Goal: Information Seeking & Learning: Understand process/instructions

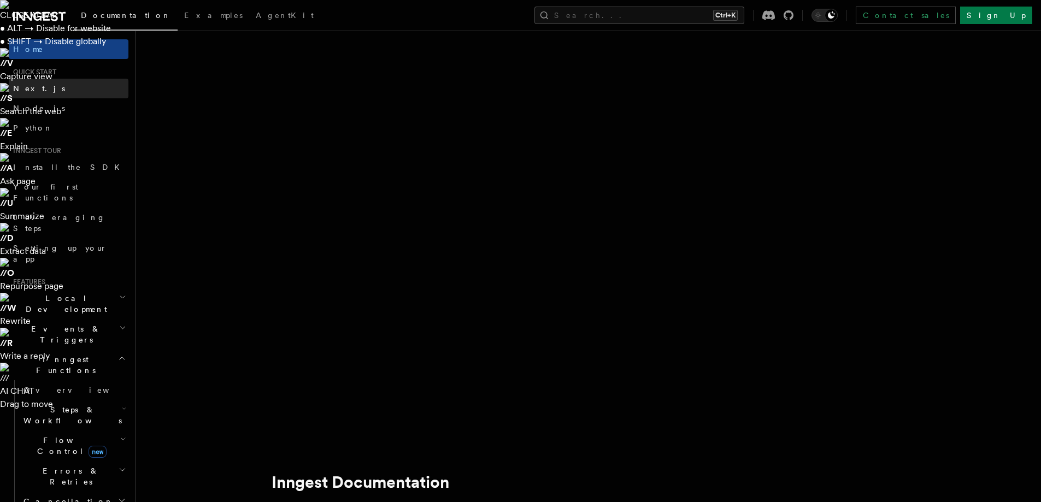
click at [34, 85] on span "Next.js" at bounding box center [39, 88] width 52 height 9
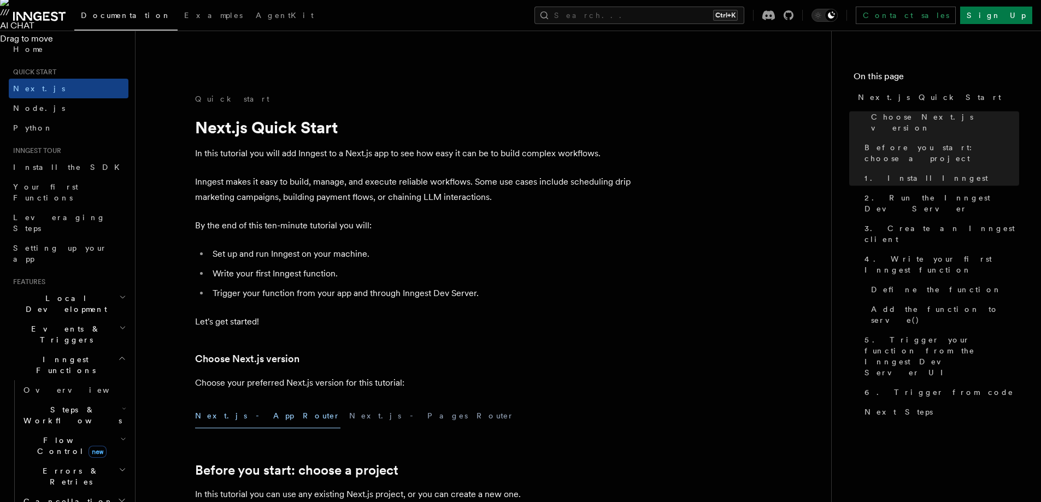
scroll to position [383, 0]
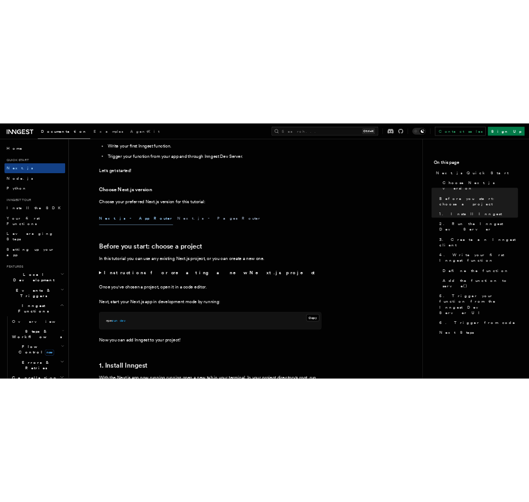
scroll to position [601, 0]
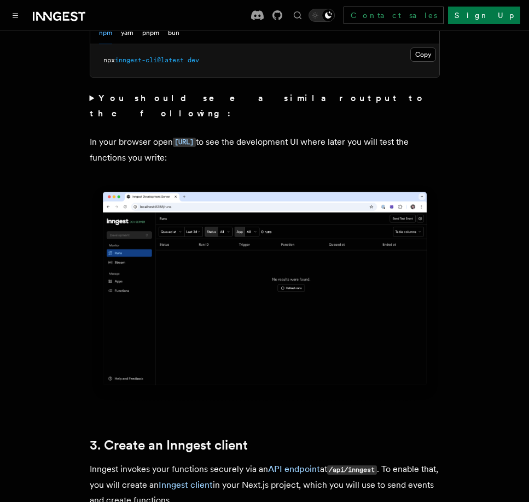
scroll to position [1312, 0]
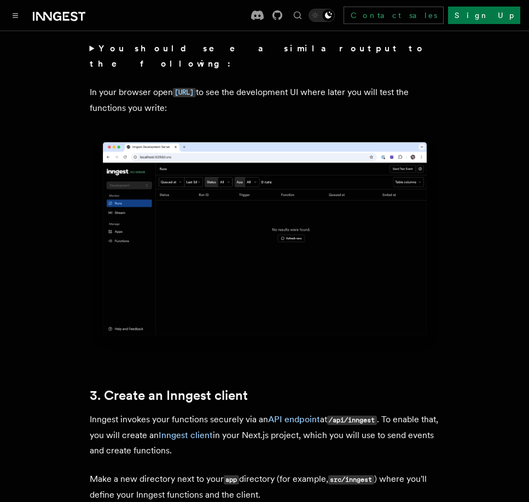
scroll to position [1421, 0]
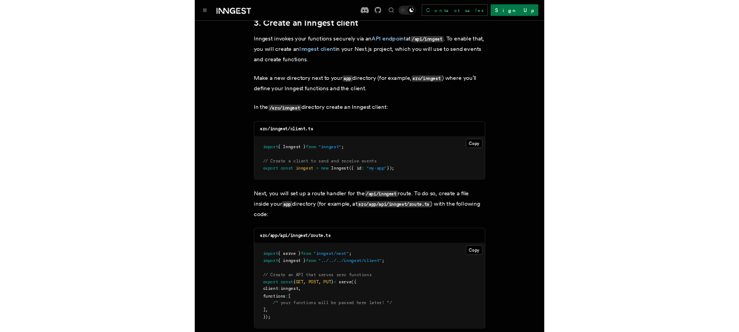
scroll to position [1749, 0]
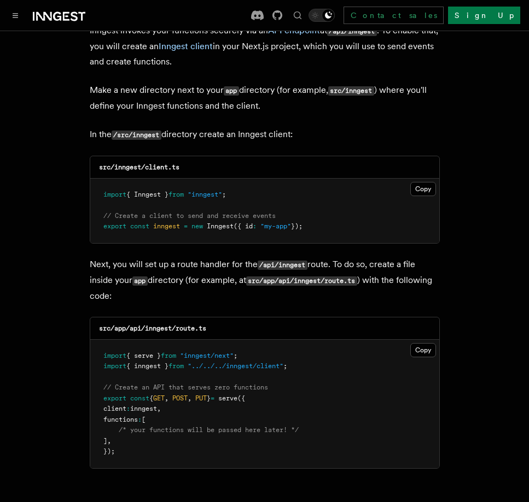
copy code "functions"
